Goal: Task Accomplishment & Management: Manage account settings

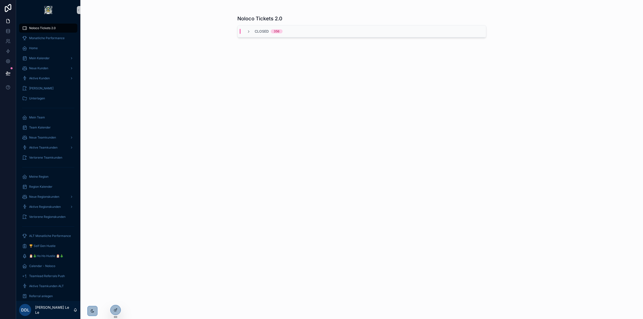
click at [537, 163] on div "Noloco Tickets 2.0 Closed 356" at bounding box center [361, 159] width 563 height 319
click at [0, 0] on icon at bounding box center [0, 0] width 0 height 0
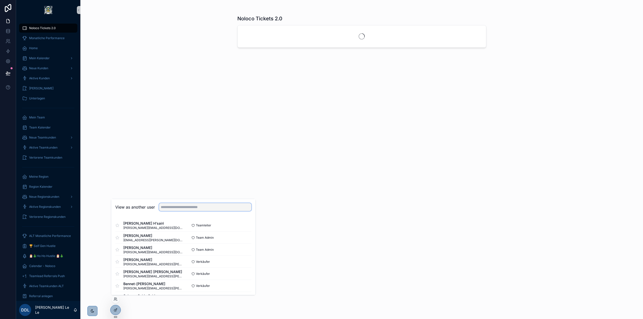
click at [210, 208] on input "text" at bounding box center [205, 207] width 92 height 8
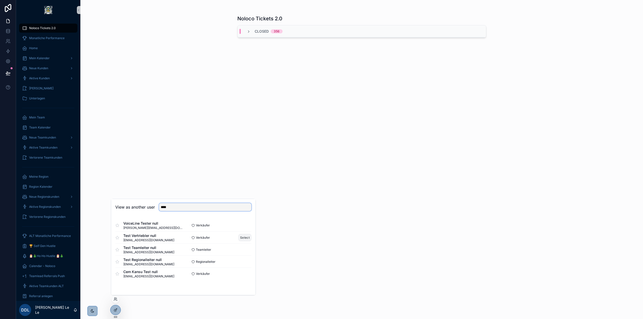
type input "****"
click at [246, 237] on button "Select" at bounding box center [244, 237] width 13 height 7
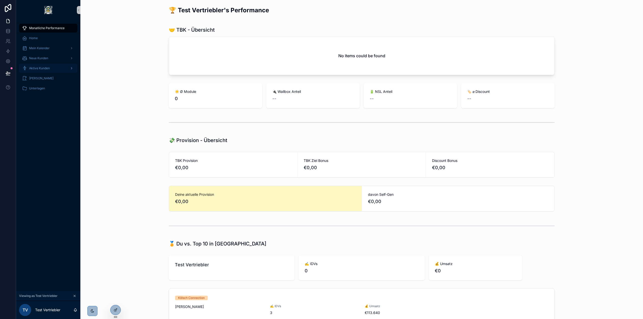
click at [41, 66] on span "Aktive Kunden" at bounding box center [39, 68] width 21 height 4
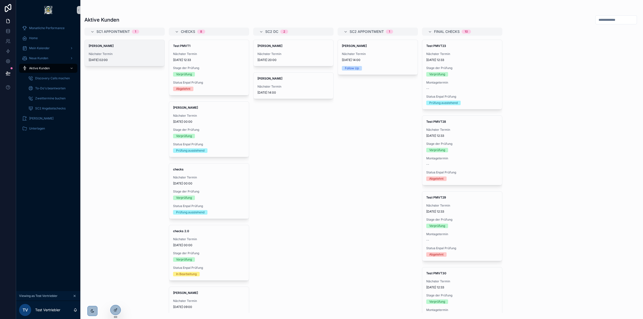
click at [112, 52] on div "Tom Parker Nächster Termin 25.7.2025 02:00" at bounding box center [125, 53] width 80 height 26
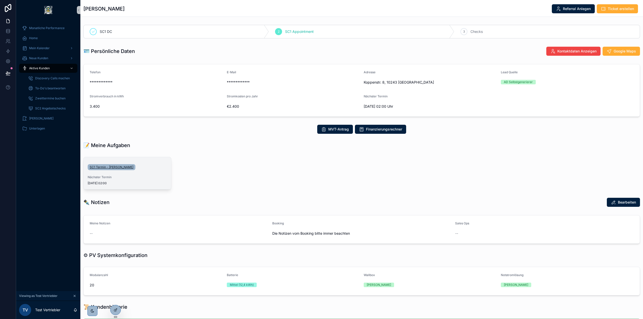
click at [126, 168] on link "SC1 Termin - Tom Parker" at bounding box center [112, 167] width 48 height 6
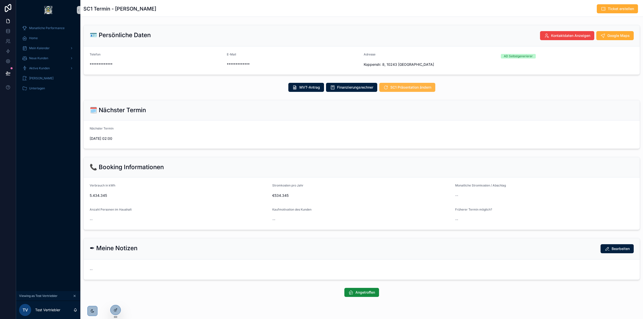
click at [411, 91] on button "SC1 Präsentation ändern" at bounding box center [407, 87] width 56 height 9
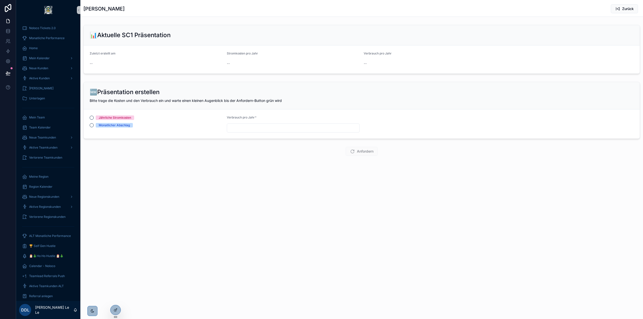
click at [117, 118] on div "Jährliche Stromkosten" at bounding box center [115, 118] width 32 height 5
click at [94, 118] on button "Jährliche Stromkosten" at bounding box center [92, 118] width 4 height 4
click at [117, 126] on div "Monatlicher Abschlag" at bounding box center [114, 125] width 31 height 5
click at [94, 126] on button "Monatlicher Abschlag" at bounding box center [92, 125] width 4 height 4
click at [120, 117] on div "Jährliche Stromkosten" at bounding box center [115, 118] width 32 height 5
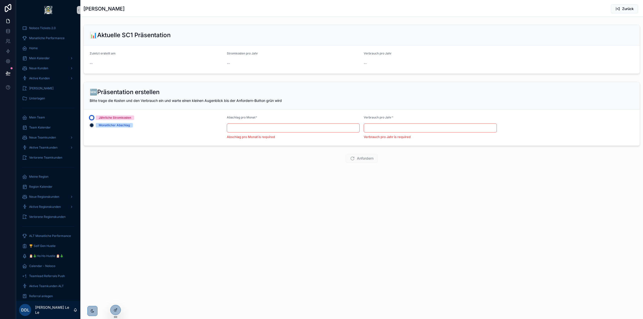
click at [94, 117] on button "Jährliche Stromkosten" at bounding box center [92, 118] width 4 height 4
click at [120, 125] on div "Monatlicher Abschlag" at bounding box center [114, 125] width 31 height 5
click at [94, 125] on button "Monatlicher Abschlag" at bounding box center [92, 125] width 4 height 4
click at [120, 117] on div "Jährliche Stromkosten" at bounding box center [115, 118] width 32 height 5
click at [94, 117] on button "Jährliche Stromkosten" at bounding box center [92, 118] width 4 height 4
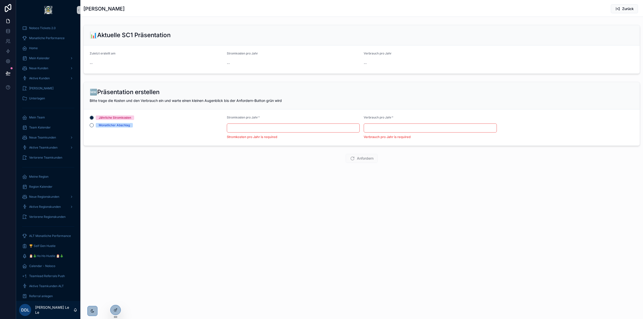
click at [120, 123] on div "Monatlicher Abschlag" at bounding box center [114, 125] width 31 height 5
click at [94, 123] on button "Monatlicher Abschlag" at bounding box center [92, 125] width 4 height 4
click at [120, 117] on div "Jährliche Stromkosten" at bounding box center [115, 118] width 32 height 5
click at [94, 117] on button "Jährliche Stromkosten" at bounding box center [92, 118] width 4 height 4
click at [118, 125] on div "Monatlicher Abschlag" at bounding box center [114, 125] width 31 height 5
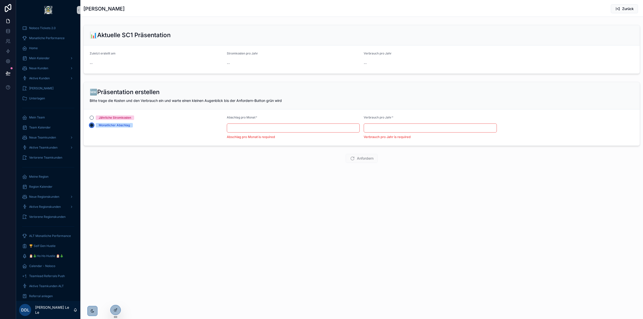
click at [94, 125] on button "Monatlicher Abschlag" at bounding box center [92, 125] width 4 height 4
click at [118, 117] on div "Jährliche Stromkosten" at bounding box center [115, 118] width 32 height 5
click at [94, 117] on button "Jährliche Stromkosten" at bounding box center [92, 118] width 4 height 4
drag, startPoint x: 119, startPoint y: 125, endPoint x: 120, endPoint y: 119, distance: 6.1
click at [119, 125] on div "Monatlicher Abschlag" at bounding box center [114, 125] width 31 height 5
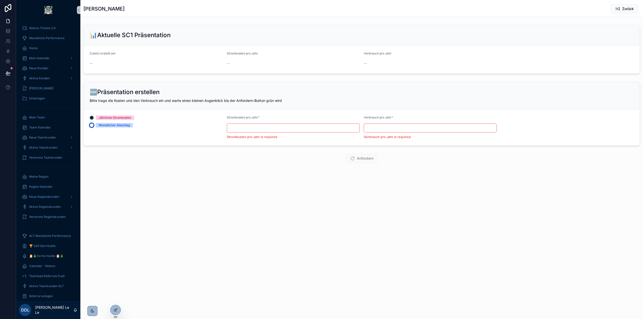
click at [94, 125] on button "Monatlicher Abschlag" at bounding box center [92, 125] width 4 height 4
click at [120, 118] on div "Jährliche Stromkosten" at bounding box center [115, 118] width 32 height 5
click at [94, 118] on button "Jährliche Stromkosten" at bounding box center [92, 118] width 4 height 4
click at [121, 120] on div "Jährliche Stromkosten" at bounding box center [115, 118] width 32 height 5
click at [94, 120] on button "Jährliche Stromkosten" at bounding box center [92, 118] width 4 height 4
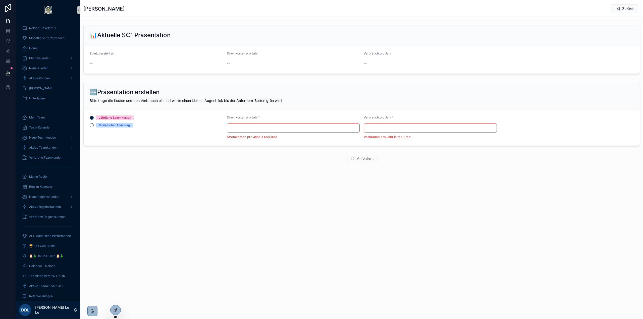
click at [122, 117] on div "Jährliche Stromkosten" at bounding box center [115, 118] width 32 height 5
click at [94, 117] on button "Jährliche Stromkosten" at bounding box center [92, 118] width 4 height 4
click at [121, 123] on div "Jährliche Stromkosten Monatlicher Abschlag" at bounding box center [156, 122] width 133 height 12
click at [123, 121] on div "Jährliche Stromkosten Monatlicher Abschlag" at bounding box center [156, 122] width 133 height 12
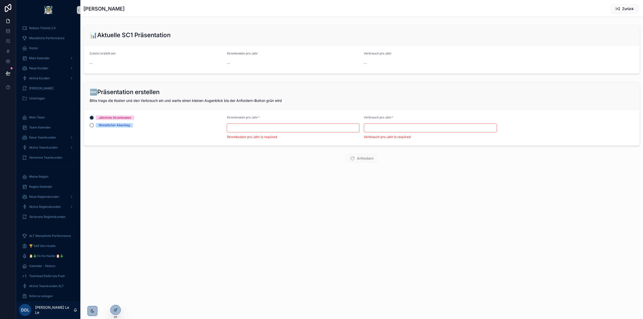
click at [123, 124] on div "Monatlicher Abschlag" at bounding box center [114, 125] width 31 height 5
click at [94, 124] on button "Monatlicher Abschlag" at bounding box center [92, 125] width 4 height 4
click at [123, 119] on div "Jährliche Stromkosten" at bounding box center [115, 118] width 32 height 5
click at [94, 119] on button "Jährliche Stromkosten" at bounding box center [92, 118] width 4 height 4
click at [123, 128] on div "Jährliche Stromkosten Monatlicher Abschlag" at bounding box center [156, 128] width 133 height 24
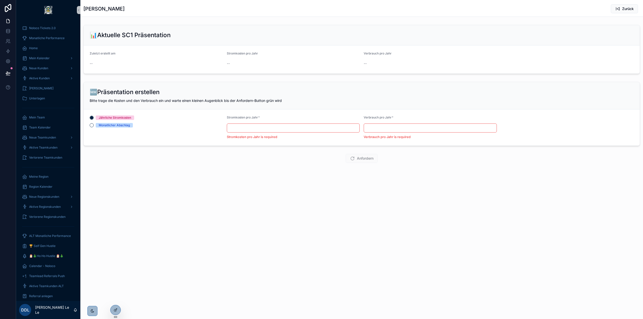
click at [123, 120] on div "Jährliche Stromkosten Monatlicher Abschlag" at bounding box center [156, 122] width 133 height 12
click at [123, 125] on div "Monatlicher Abschlag" at bounding box center [114, 125] width 31 height 5
click at [94, 125] on button "Monatlicher Abschlag" at bounding box center [92, 125] width 4 height 4
drag, startPoint x: 124, startPoint y: 118, endPoint x: 126, endPoint y: 123, distance: 6.0
click at [125, 119] on div "Jährliche Stromkosten" at bounding box center [115, 118] width 32 height 5
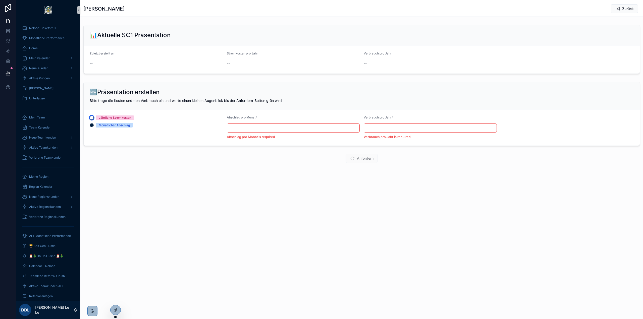
click at [94, 119] on button "Jährliche Stromkosten" at bounding box center [92, 118] width 4 height 4
click at [126, 123] on div "Monatlicher Abschlag" at bounding box center [114, 125] width 31 height 5
click at [94, 123] on button "Monatlicher Abschlag" at bounding box center [92, 125] width 4 height 4
click at [126, 119] on div "Jährliche Stromkosten" at bounding box center [115, 118] width 32 height 5
click at [94, 119] on button "Jährliche Stromkosten" at bounding box center [92, 118] width 4 height 4
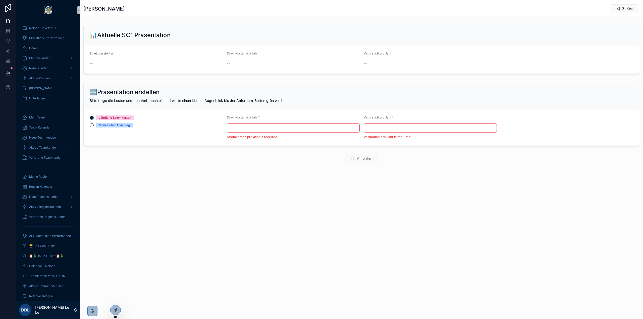
click at [126, 125] on div "Monatlicher Abschlag" at bounding box center [114, 125] width 31 height 5
click at [94, 125] on button "Monatlicher Abschlag" at bounding box center [92, 125] width 4 height 4
click at [126, 119] on div "Jährliche Stromkosten" at bounding box center [115, 118] width 32 height 5
click at [94, 119] on button "Jährliche Stromkosten" at bounding box center [92, 118] width 4 height 4
click at [125, 127] on div "Monatlicher Abschlag" at bounding box center [114, 125] width 31 height 5
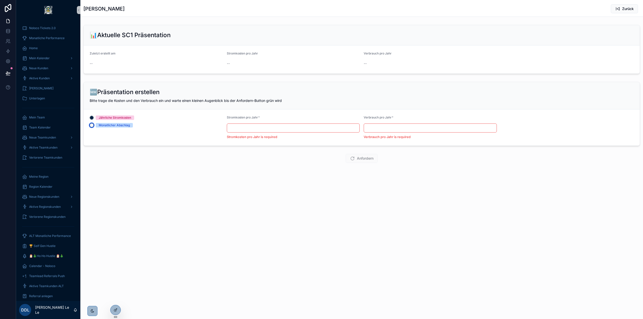
click at [94, 127] on button "Monatlicher Abschlag" at bounding box center [92, 125] width 4 height 4
click at [126, 118] on div "Jährliche Stromkosten" at bounding box center [115, 118] width 32 height 5
click at [94, 118] on button "Jährliche Stromkosten" at bounding box center [92, 118] width 4 height 4
click at [121, 124] on div "Monatlicher Abschlag" at bounding box center [114, 125] width 31 height 5
click at [94, 124] on button "Monatlicher Abschlag" at bounding box center [92, 125] width 4 height 4
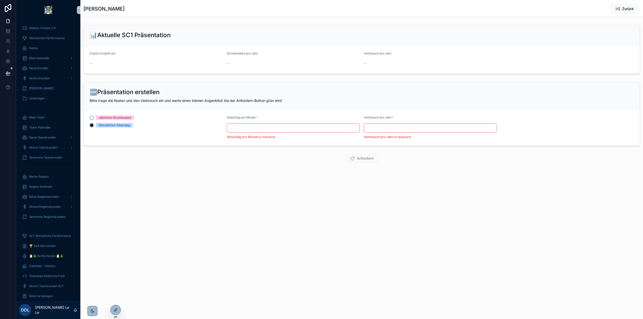
click at [122, 117] on div "Jährliche Stromkosten" at bounding box center [115, 118] width 32 height 5
click at [94, 117] on button "Jährliche Stromkosten" at bounding box center [92, 118] width 4 height 4
click at [121, 125] on div "Monatlicher Abschlag" at bounding box center [114, 125] width 31 height 5
click at [94, 125] on button "Monatlicher Abschlag" at bounding box center [92, 125] width 4 height 4
click at [122, 118] on div "Jährliche Stromkosten" at bounding box center [115, 118] width 32 height 5
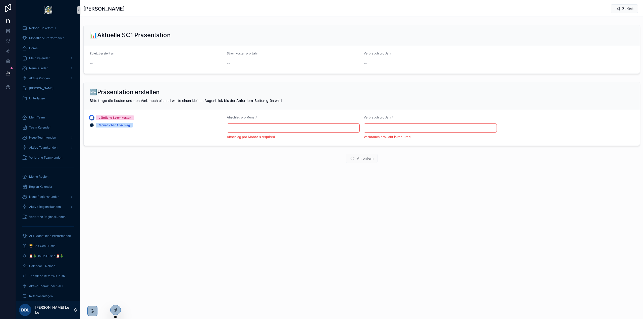
click at [94, 118] on button "Jährliche Stromkosten" at bounding box center [92, 118] width 4 height 4
click at [115, 310] on icon at bounding box center [116, 310] width 4 height 4
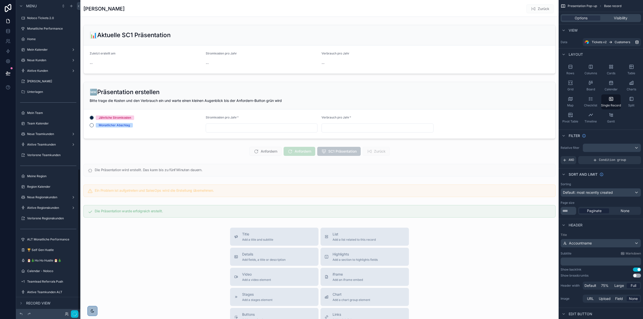
scroll to position [367, 0]
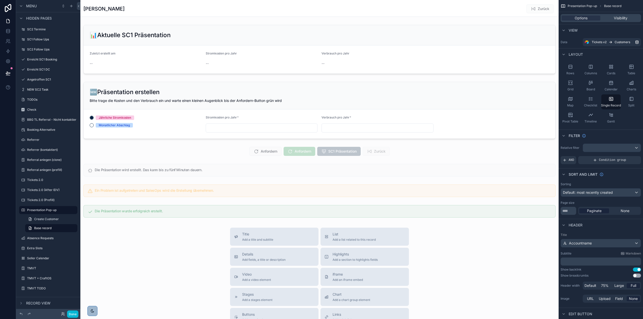
click at [203, 117] on div "scrollable content" at bounding box center [319, 223] width 478 height 447
click at [228, 126] on div "scrollable content" at bounding box center [319, 110] width 478 height 61
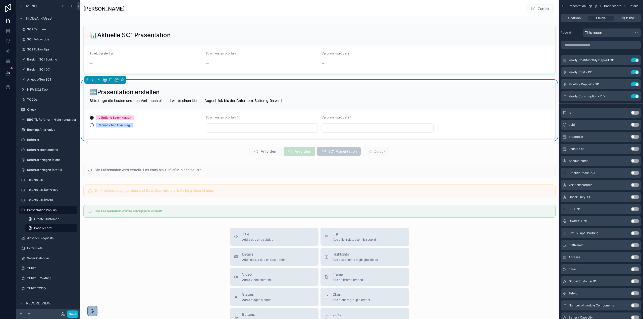
click at [218, 125] on input "scrollable content" at bounding box center [262, 128] width 112 height 7
click at [338, 125] on input "scrollable content" at bounding box center [378, 128] width 112 height 7
click at [279, 133] on form "Jährliche Stromkosten Monatlicher Abschlag Stromkosten pro Jahr * Verbrauch pro…" at bounding box center [320, 123] width 472 height 29
click at [582, 15] on div "Options Fields Visibility" at bounding box center [601, 18] width 80 height 8
click at [581, 18] on div "Options" at bounding box center [574, 18] width 25 height 5
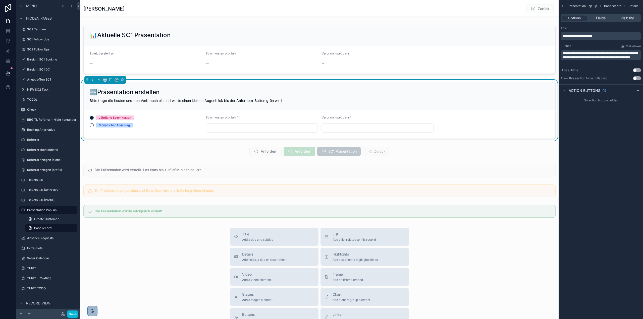
click at [563, 4] on icon "scrollable content" at bounding box center [563, 6] width 5 height 5
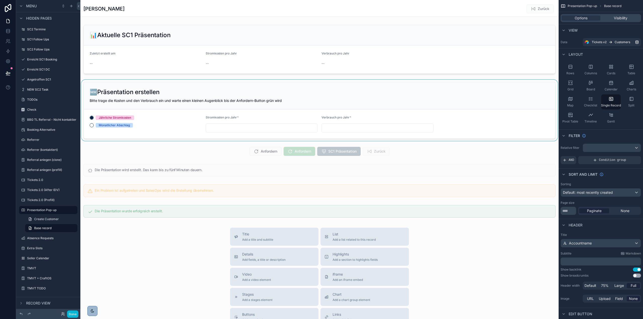
click at [115, 125] on div "scrollable content" at bounding box center [319, 110] width 478 height 61
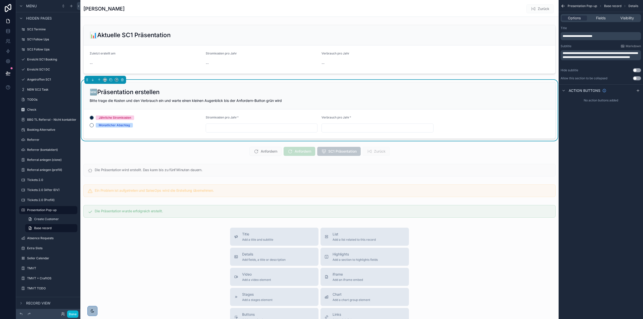
click at [115, 120] on div "Jährliche Stromkosten" at bounding box center [115, 118] width 32 height 5
click at [94, 120] on button "Jährliche Stromkosten" at bounding box center [92, 118] width 4 height 4
click at [116, 126] on div "Monatlicher Abschlag" at bounding box center [114, 125] width 31 height 5
click at [94, 126] on button "Monatlicher Abschlag" at bounding box center [92, 125] width 4 height 4
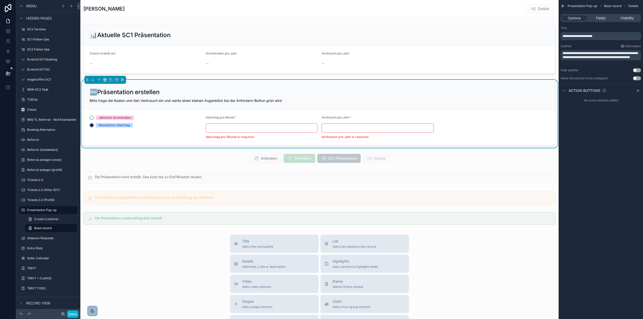
click at [117, 120] on div "Jährliche Stromkosten Monatlicher Abschlag" at bounding box center [146, 122] width 112 height 12
click at [118, 125] on div "Monatlicher Abschlag" at bounding box center [114, 125] width 31 height 5
click at [94, 125] on button "Monatlicher Abschlag" at bounding box center [92, 125] width 4 height 4
click at [78, 317] on div "Done" at bounding box center [48, 314] width 64 height 10
click at [76, 316] on button "Done" at bounding box center [72, 314] width 11 height 7
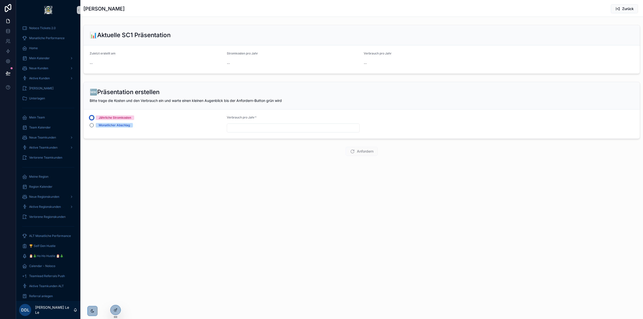
click at [92, 119] on button "Jährliche Stromkosten" at bounding box center [92, 118] width 4 height 4
click at [94, 126] on div "Monatlicher Abschlag" at bounding box center [156, 125] width 133 height 5
click at [93, 126] on button "Monatlicher Abschlag" at bounding box center [92, 125] width 4 height 4
click at [259, 129] on input "scrollable content" at bounding box center [293, 128] width 133 height 7
click at [121, 118] on div "Jährliche Stromkosten" at bounding box center [115, 118] width 32 height 5
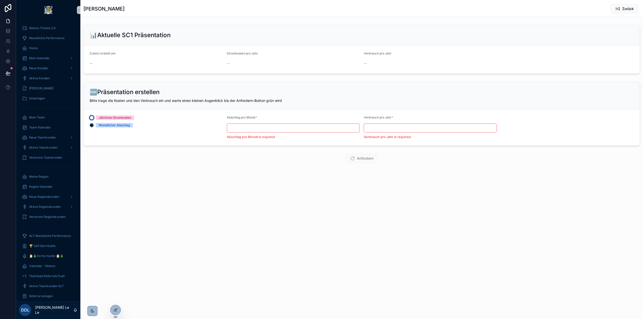
click at [94, 118] on button "Jährliche Stromkosten" at bounding box center [92, 118] width 4 height 4
drag, startPoint x: 237, startPoint y: 125, endPoint x: 228, endPoint y: 125, distance: 8.5
click at [237, 125] on input "scrollable content" at bounding box center [293, 128] width 133 height 7
click at [114, 123] on div "Monatlicher Abschlag" at bounding box center [114, 125] width 31 height 5
click at [94, 123] on button "Monatlicher Abschlag" at bounding box center [92, 125] width 4 height 4
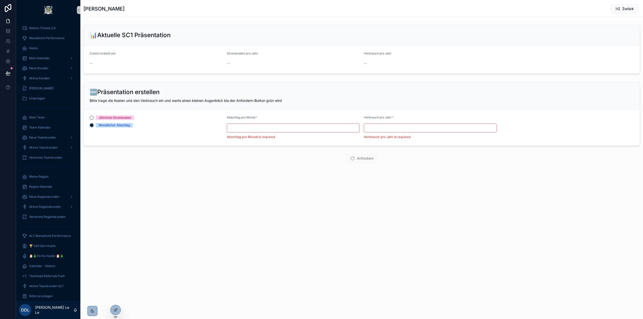
click at [115, 117] on div "Jährliche Stromkosten" at bounding box center [115, 118] width 32 height 5
click at [94, 117] on button "Jährliche Stromkosten" at bounding box center [92, 118] width 4 height 4
click at [116, 124] on div "Monatlicher Abschlag" at bounding box center [114, 125] width 31 height 5
click at [94, 124] on button "Monatlicher Abschlag" at bounding box center [92, 125] width 4 height 4
click at [117, 122] on div "Jährliche Stromkosten Monatlicher Abschlag" at bounding box center [156, 122] width 133 height 12
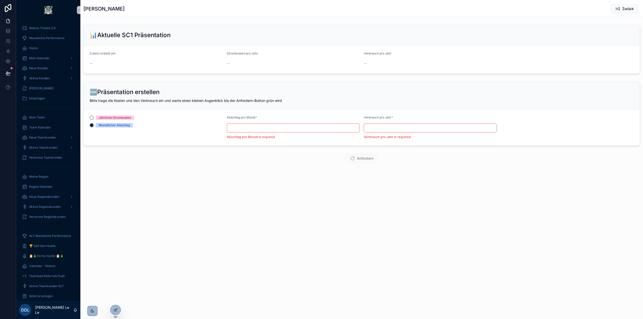
drag, startPoint x: 118, startPoint y: 130, endPoint x: 121, endPoint y: 122, distance: 8.7
click at [119, 130] on div "Jährliche Stromkosten Monatlicher Abschlag" at bounding box center [156, 128] width 133 height 24
click at [122, 121] on div "Jährliche Stromkosten Monatlicher Abschlag" at bounding box center [156, 122] width 133 height 12
click at [123, 126] on div "Monatlicher Abschlag" at bounding box center [114, 125] width 31 height 5
click at [94, 126] on button "Monatlicher Abschlag" at bounding box center [92, 125] width 4 height 4
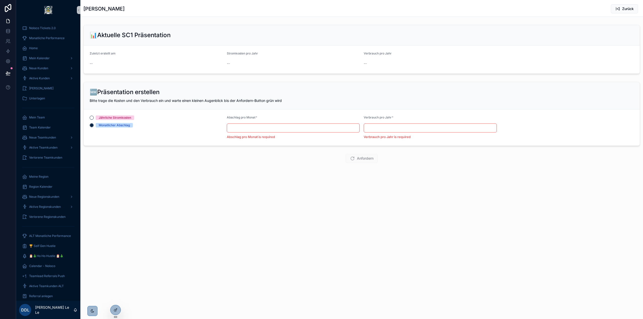
click at [124, 121] on div "Jährliche Stromkosten Monatlicher Abschlag" at bounding box center [156, 122] width 133 height 12
click at [125, 119] on div "Jährliche Stromkosten" at bounding box center [115, 118] width 32 height 5
click at [94, 119] on button "Jährliche Stromkosten" at bounding box center [92, 118] width 4 height 4
click at [250, 180] on div "UWE VOGT Zurück 📊Aktuelle SC1 Präsentation Zuletzt erstellt am -- Stromkosten p…" at bounding box center [361, 98] width 563 height 197
click at [622, 8] on span "Zurück" at bounding box center [628, 8] width 12 height 5
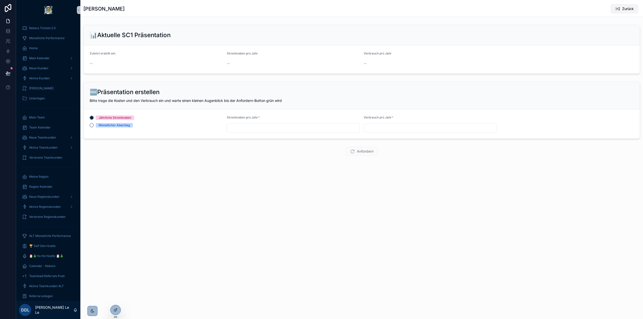
click at [624, 7] on span "Zurück" at bounding box center [628, 8] width 12 height 5
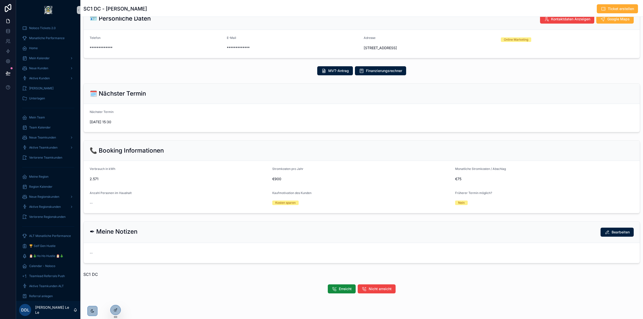
scroll to position [25, 0]
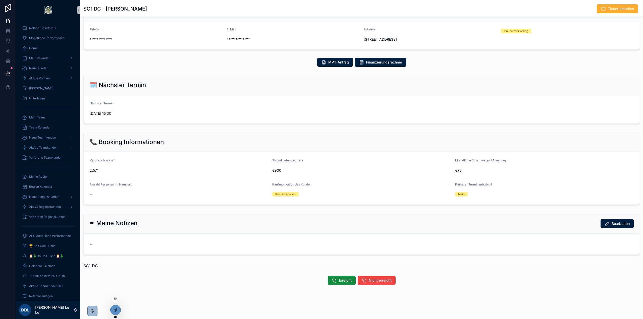
click at [114, 301] on div at bounding box center [116, 299] width 8 height 8
click at [116, 299] on icon at bounding box center [116, 299] width 4 height 4
click at [187, 209] on input "text" at bounding box center [205, 207] width 92 height 8
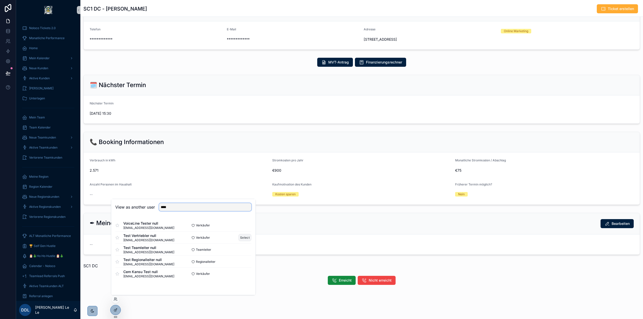
type input "****"
click at [243, 239] on button "Select" at bounding box center [244, 237] width 13 height 7
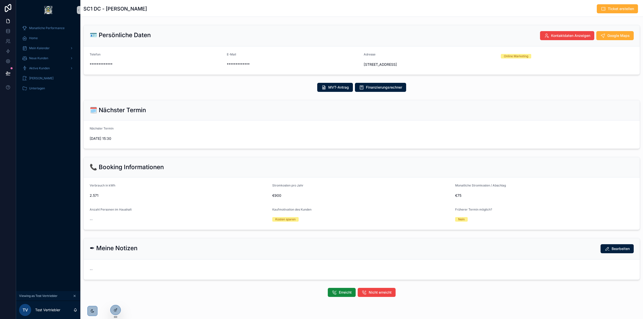
click at [73, 296] on button "scrollable content" at bounding box center [75, 296] width 6 height 6
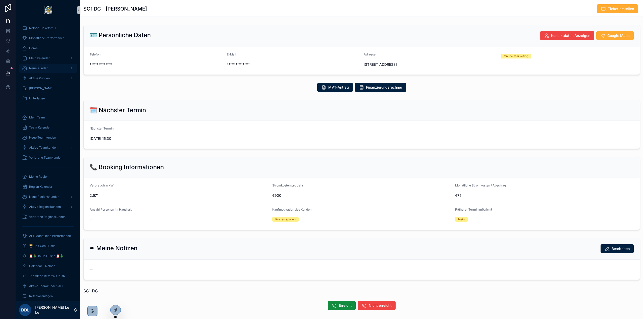
click at [40, 65] on div "Neue Kunden" at bounding box center [48, 68] width 52 height 8
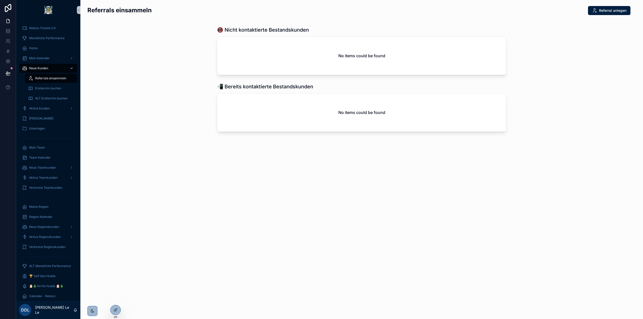
click at [42, 70] on span "Neue Kunden" at bounding box center [38, 68] width 19 height 4
click at [38, 105] on div "Aktive Kunden" at bounding box center [48, 108] width 52 height 8
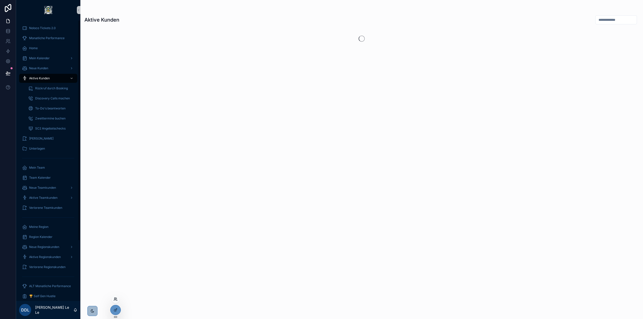
click at [116, 299] on icon at bounding box center [116, 298] width 1 height 1
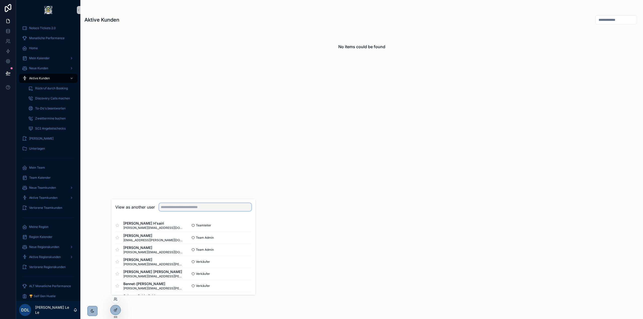
click at [193, 210] on input "text" at bounding box center [205, 207] width 92 height 8
type input "****"
click at [245, 237] on button "Select" at bounding box center [244, 237] width 13 height 7
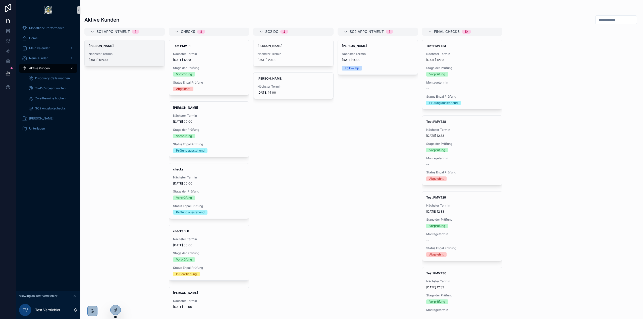
click at [128, 61] on span "25.7.2025 02:00" at bounding box center [125, 60] width 72 height 4
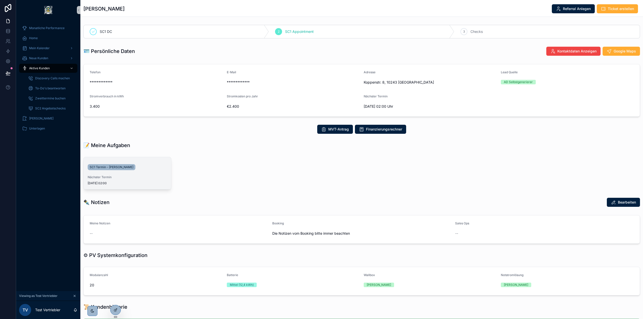
click at [99, 163] on div "SC1 Termin - Tom Parker" at bounding box center [127, 166] width 79 height 10
click at [101, 168] on span "SC1 Termin - Tom Parker" at bounding box center [112, 167] width 44 height 4
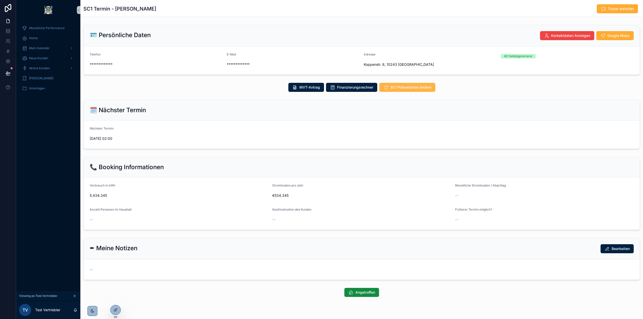
click at [408, 89] on span "SC1 Präsentation ändern" at bounding box center [410, 87] width 41 height 5
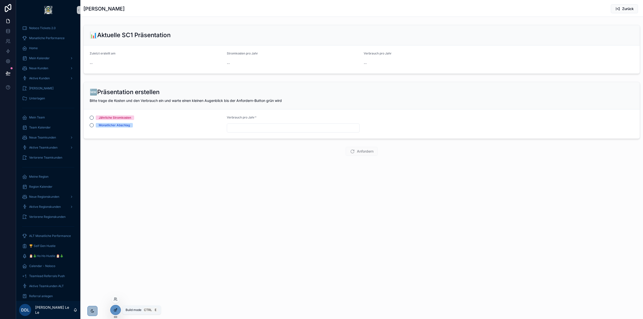
click at [116, 310] on icon at bounding box center [116, 310] width 4 height 4
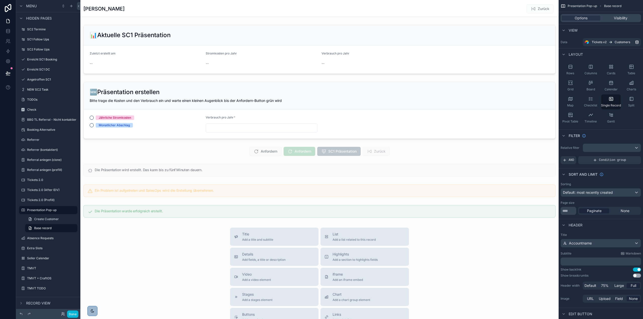
click at [174, 190] on div "scrollable content" at bounding box center [319, 223] width 478 height 447
click at [344, 152] on div "scrollable content" at bounding box center [319, 151] width 478 height 13
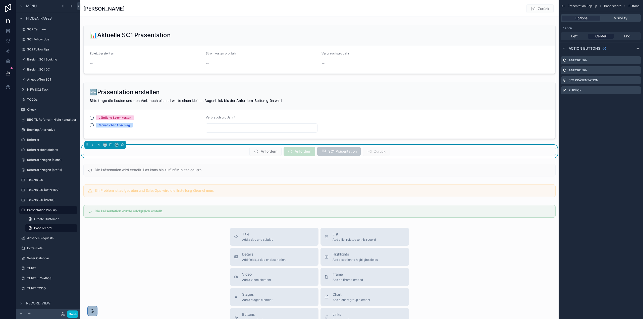
click at [301, 153] on span "Anfordern" at bounding box center [300, 151] width 32 height 5
click at [637, 70] on icon "scrollable content" at bounding box center [637, 70] width 4 height 4
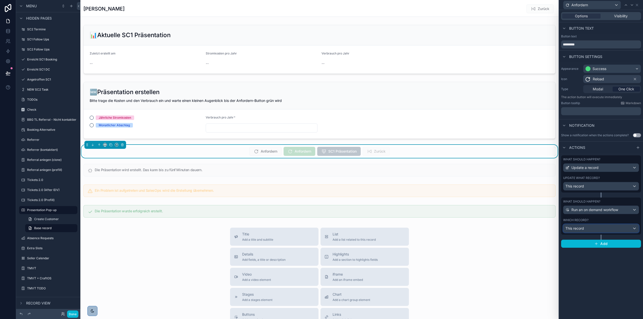
click at [591, 227] on div "This record" at bounding box center [600, 229] width 75 height 8
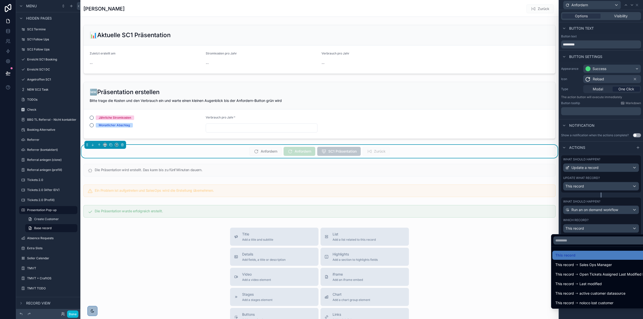
click at [592, 227] on div at bounding box center [601, 159] width 84 height 319
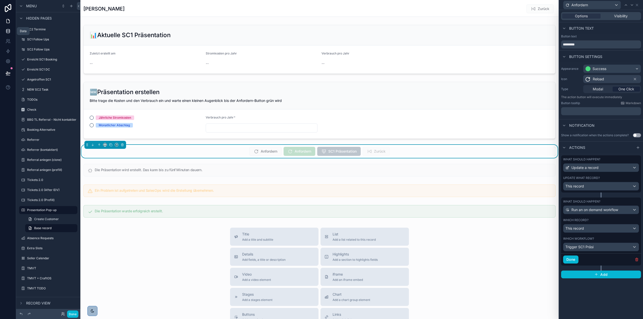
click at [11, 31] on link at bounding box center [8, 31] width 16 height 10
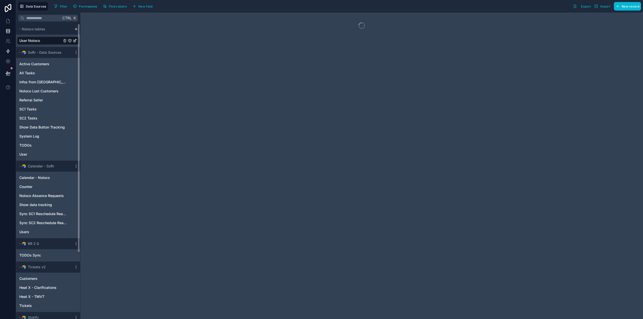
click at [10, 18] on link at bounding box center [8, 21] width 16 height 10
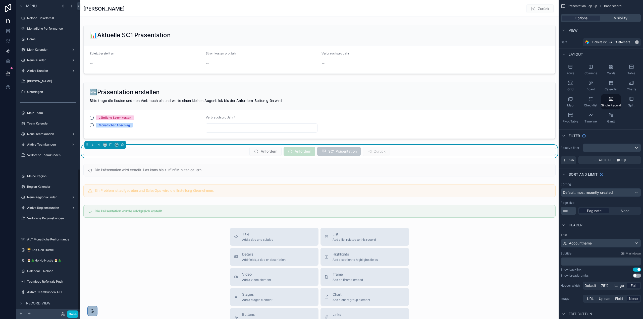
click at [9, 51] on icon at bounding box center [8, 51] width 3 height 4
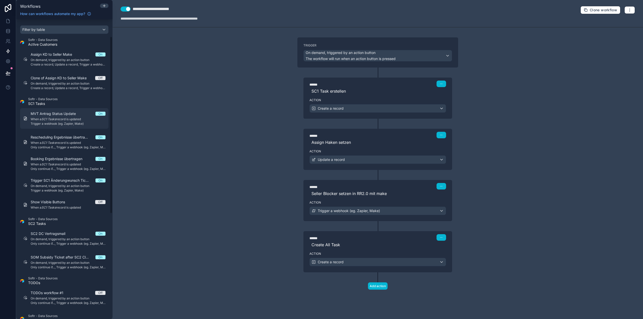
scroll to position [176, 0]
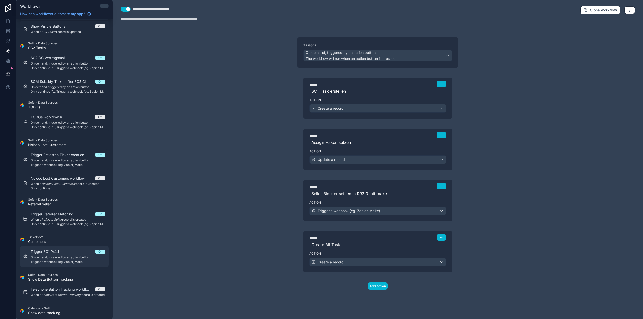
click at [67, 255] on div "Trigger SC1 Präsi On On demand, triggered by an action button Trigger a webhook…" at bounding box center [68, 256] width 75 height 15
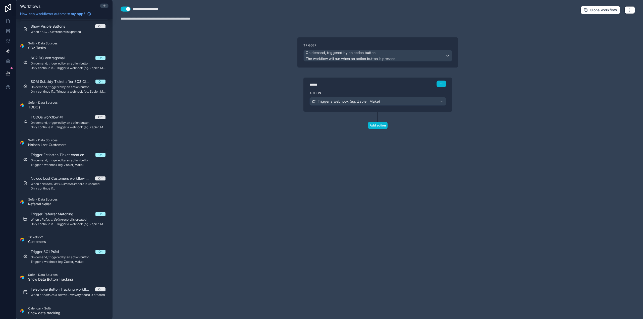
drag, startPoint x: 253, startPoint y: 116, endPoint x: 261, endPoint y: 113, distance: 9.5
click at [254, 114] on div "**********" at bounding box center [378, 159] width 530 height 319
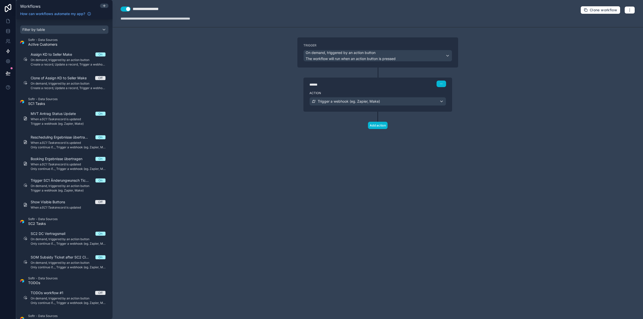
click at [162, 20] on div "**********" at bounding box center [173, 18] width 105 height 5
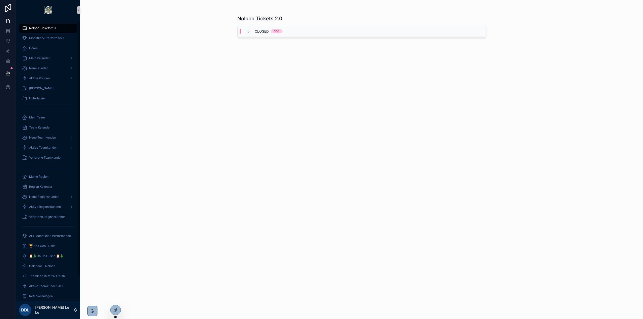
click at [11, 6] on icon at bounding box center [8, 8] width 7 height 8
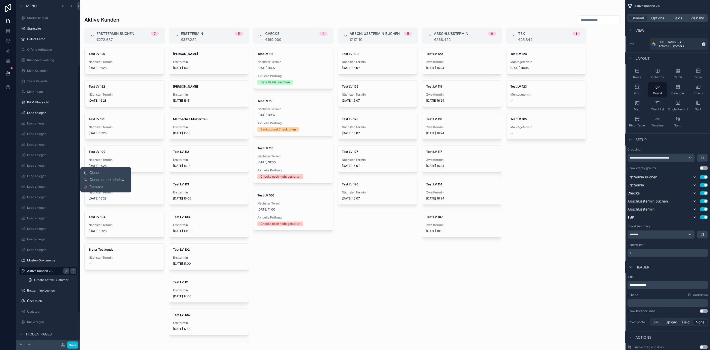
scroll to position [91, 0]
click at [106, 180] on span "Clone as nested view" at bounding box center [106, 180] width 35 height 5
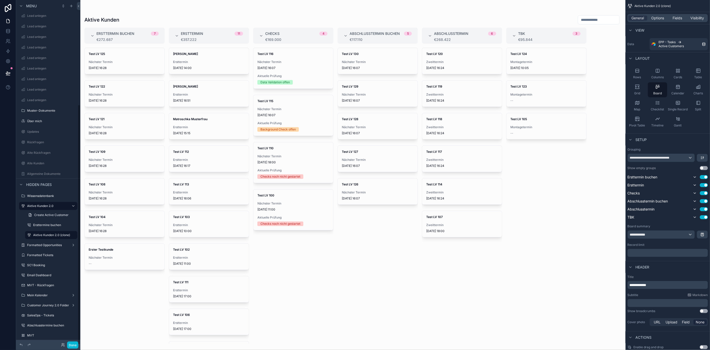
scroll to position [149, 0]
click at [74, 235] on icon "scrollable content" at bounding box center [73, 236] width 4 height 4
click at [90, 246] on span "Remove" at bounding box center [95, 248] width 13 height 5
click at [48, 216] on label "Aktive Kunden 2.0" at bounding box center [47, 217] width 40 height 4
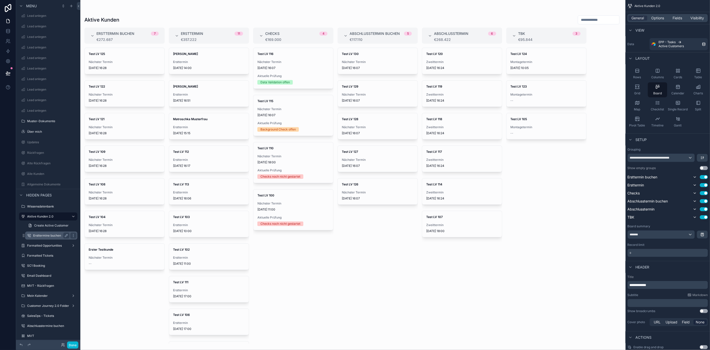
click at [51, 235] on label "Ersttermine buchen" at bounding box center [50, 236] width 34 height 4
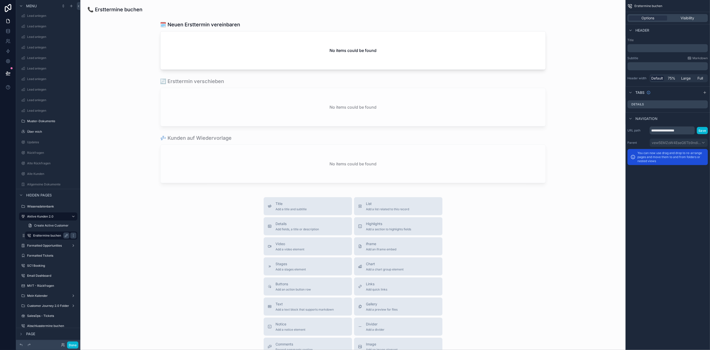
click at [44, 234] on label "Ersttermine buchen" at bounding box center [50, 236] width 34 height 4
click at [51, 216] on label "Aktive Kunden 2.0" at bounding box center [47, 217] width 40 height 4
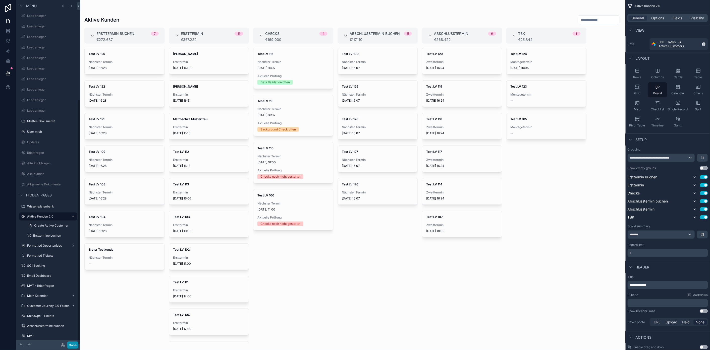
click at [78, 345] on button "Done" at bounding box center [72, 345] width 11 height 7
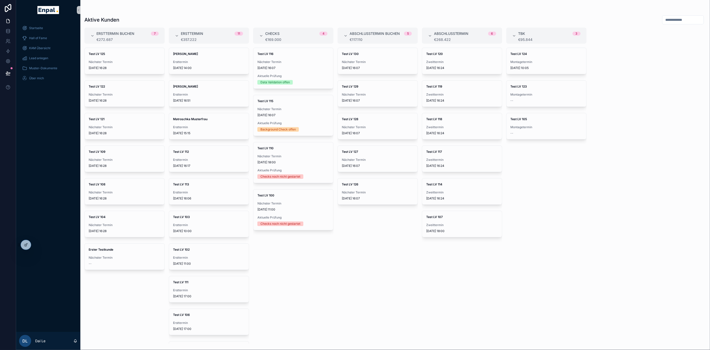
click at [130, 324] on div "Test LV 125 Nächster Termin [DATE] 16:28 Test LV 122 Nächster Termin [DATE] 16:…" at bounding box center [124, 196] width 80 height 297
